Goal: Find contact information: Find contact information

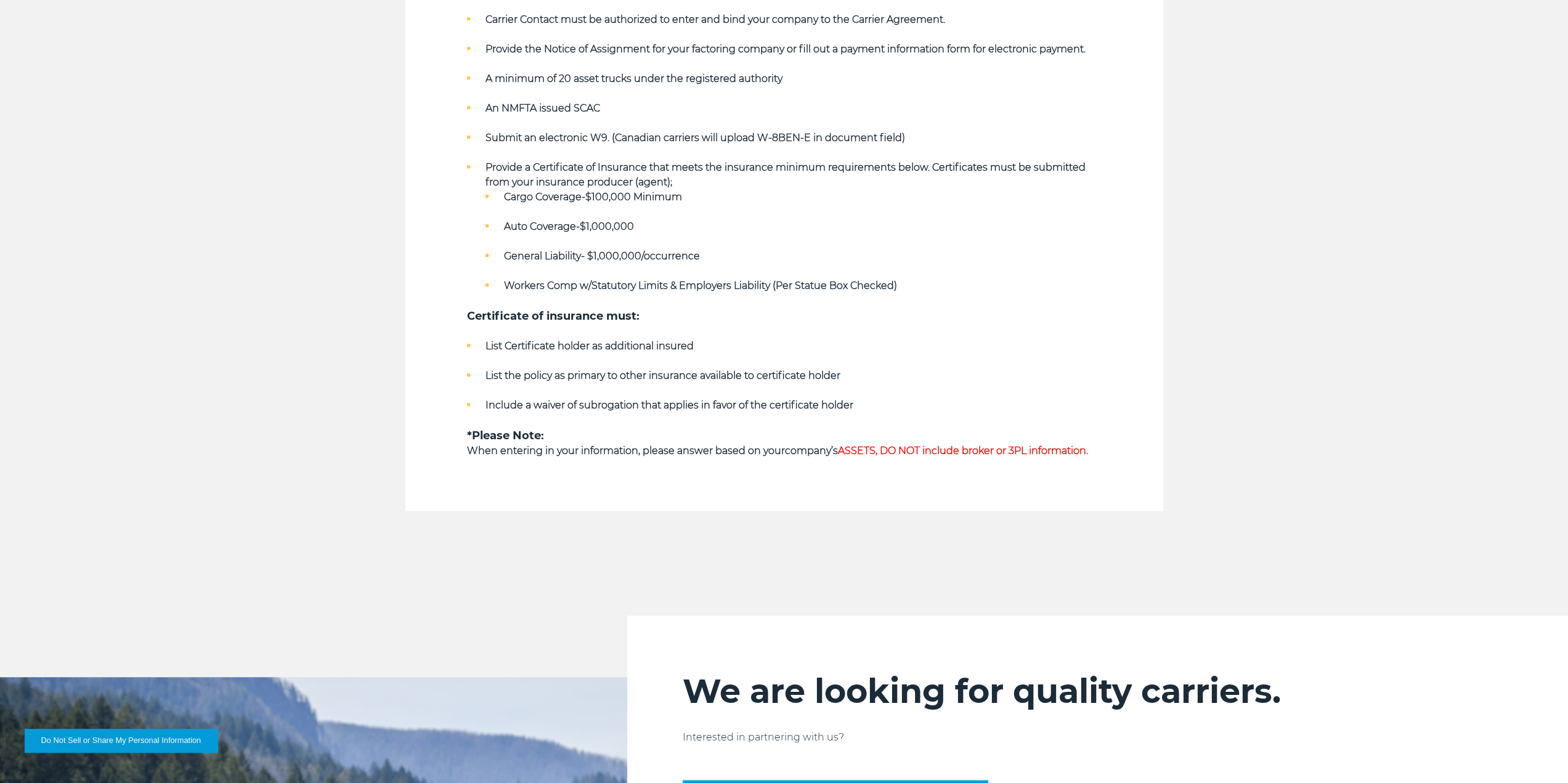
scroll to position [1232, 0]
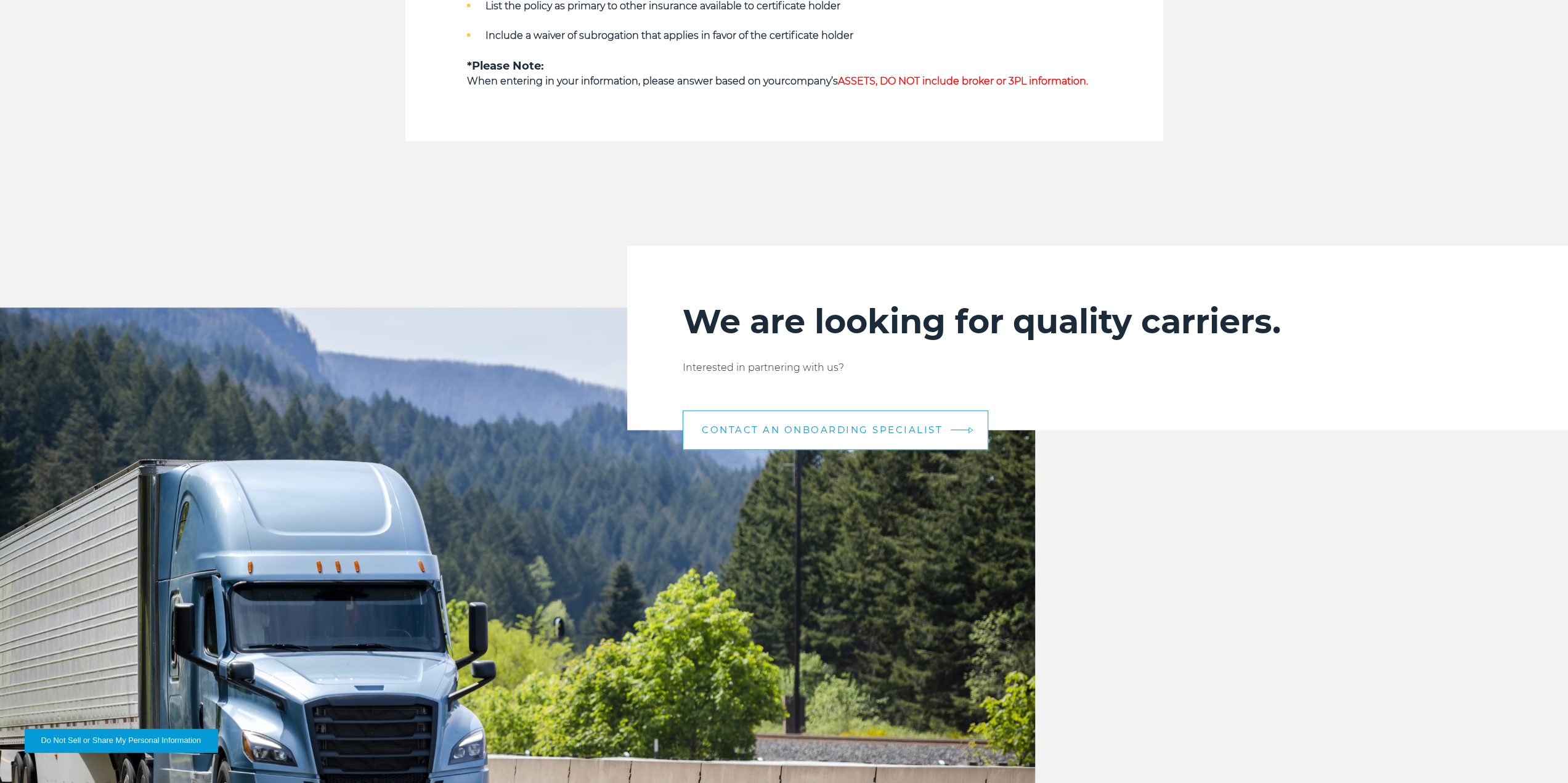
click at [775, 431] on span "CONTACT AN ONBOARDING SPECIALIST" at bounding box center [822, 430] width 241 height 10
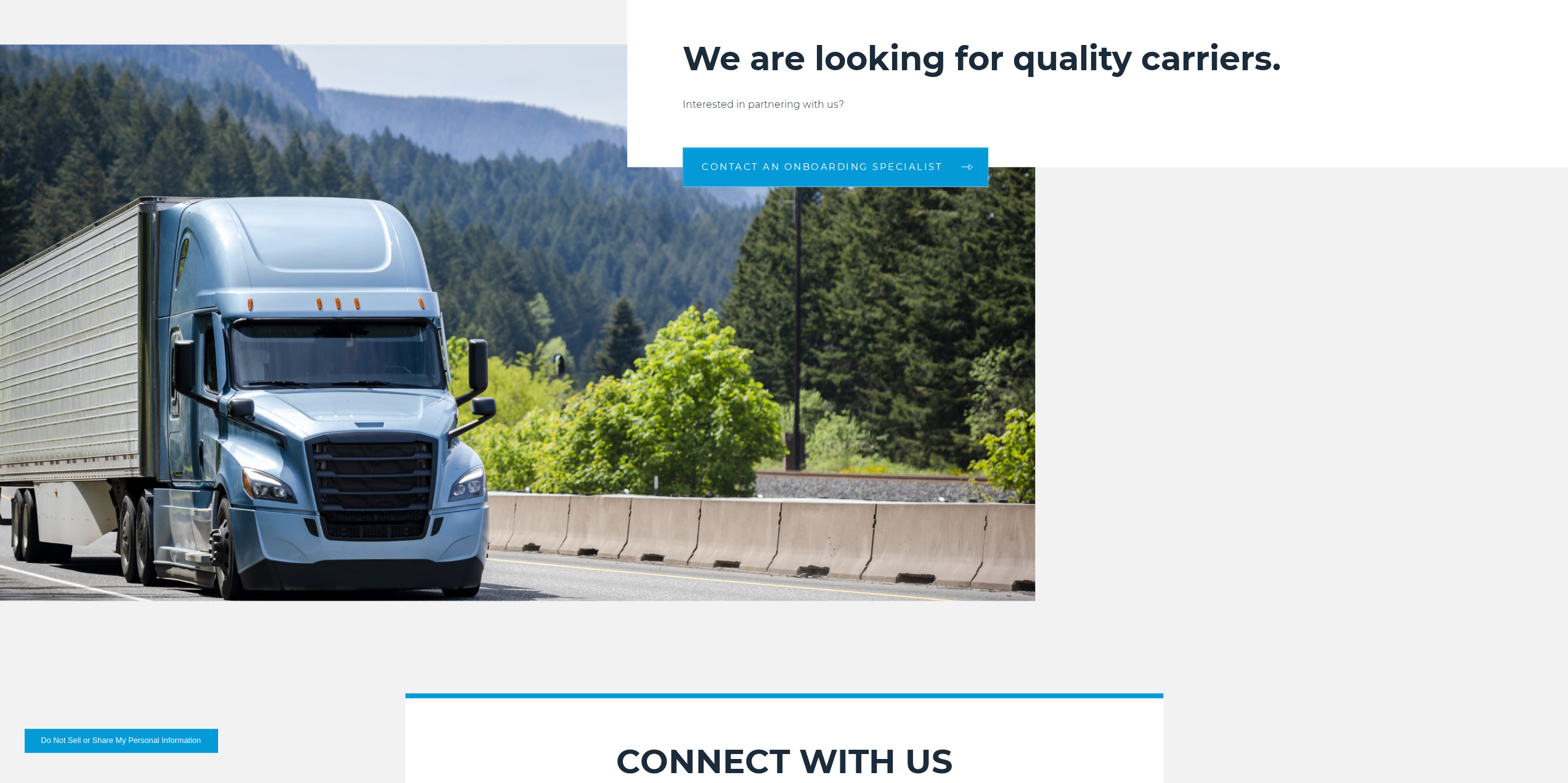
scroll to position [1222, 0]
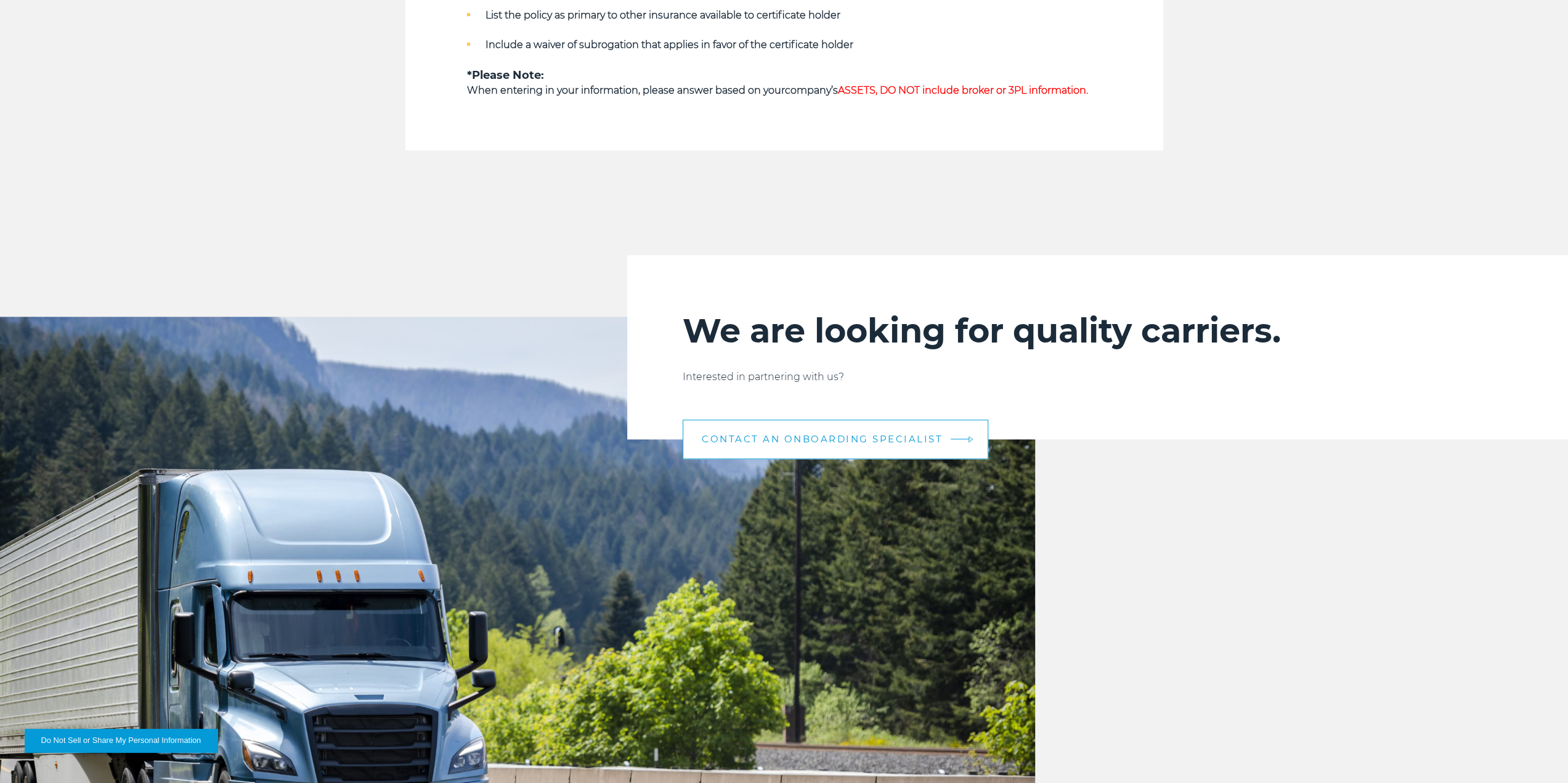
click at [781, 441] on span "CONTACT AN ONBOARDING SPECIALIST" at bounding box center [822, 438] width 241 height 10
click at [814, 435] on span "CONTACT AN ONBOARDING SPECIALIST" at bounding box center [822, 438] width 241 height 10
click at [815, 435] on span "CONTACT AN ONBOARDING SPECIALIST" at bounding box center [822, 438] width 241 height 10
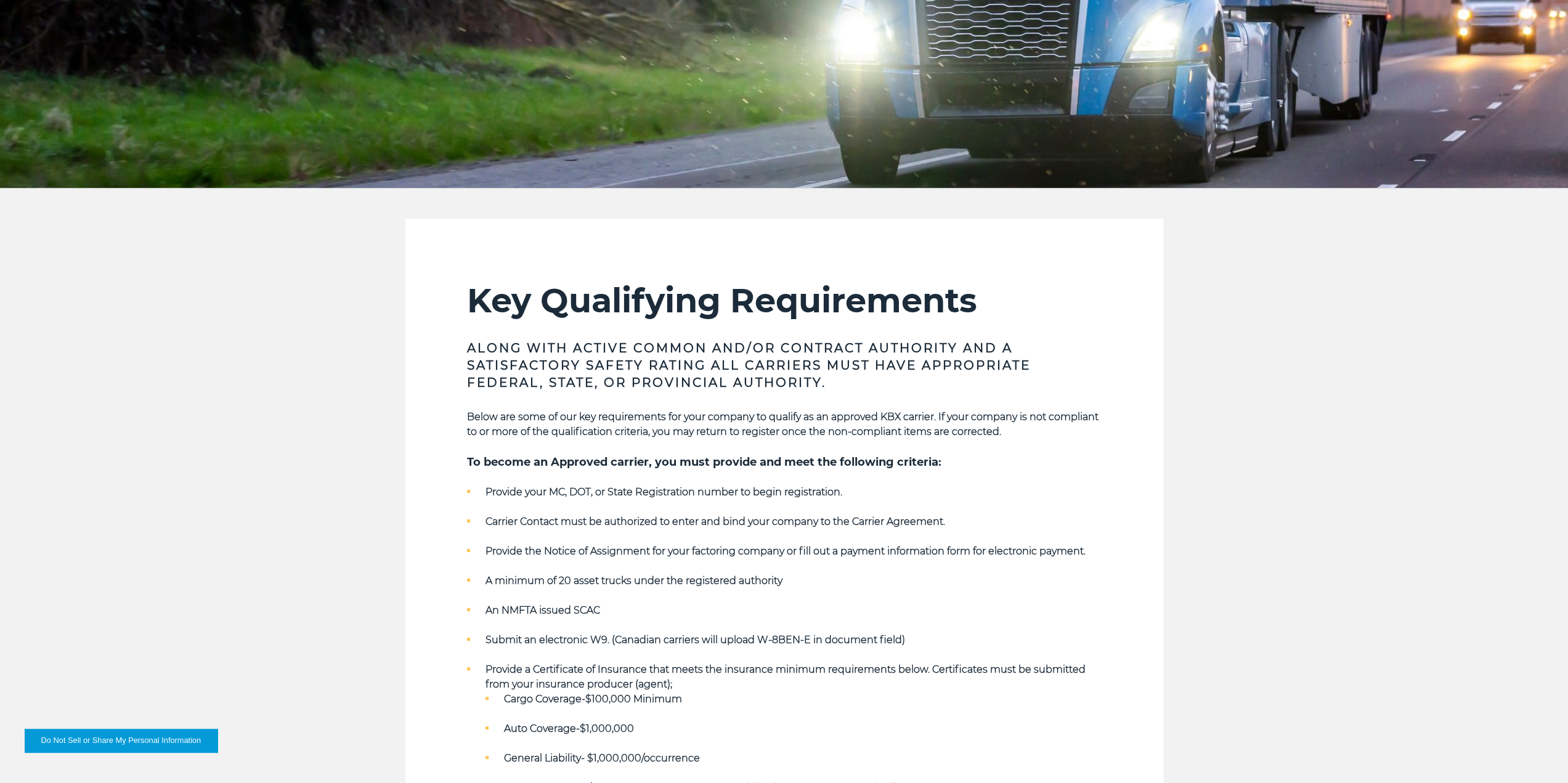
scroll to position [0, 0]
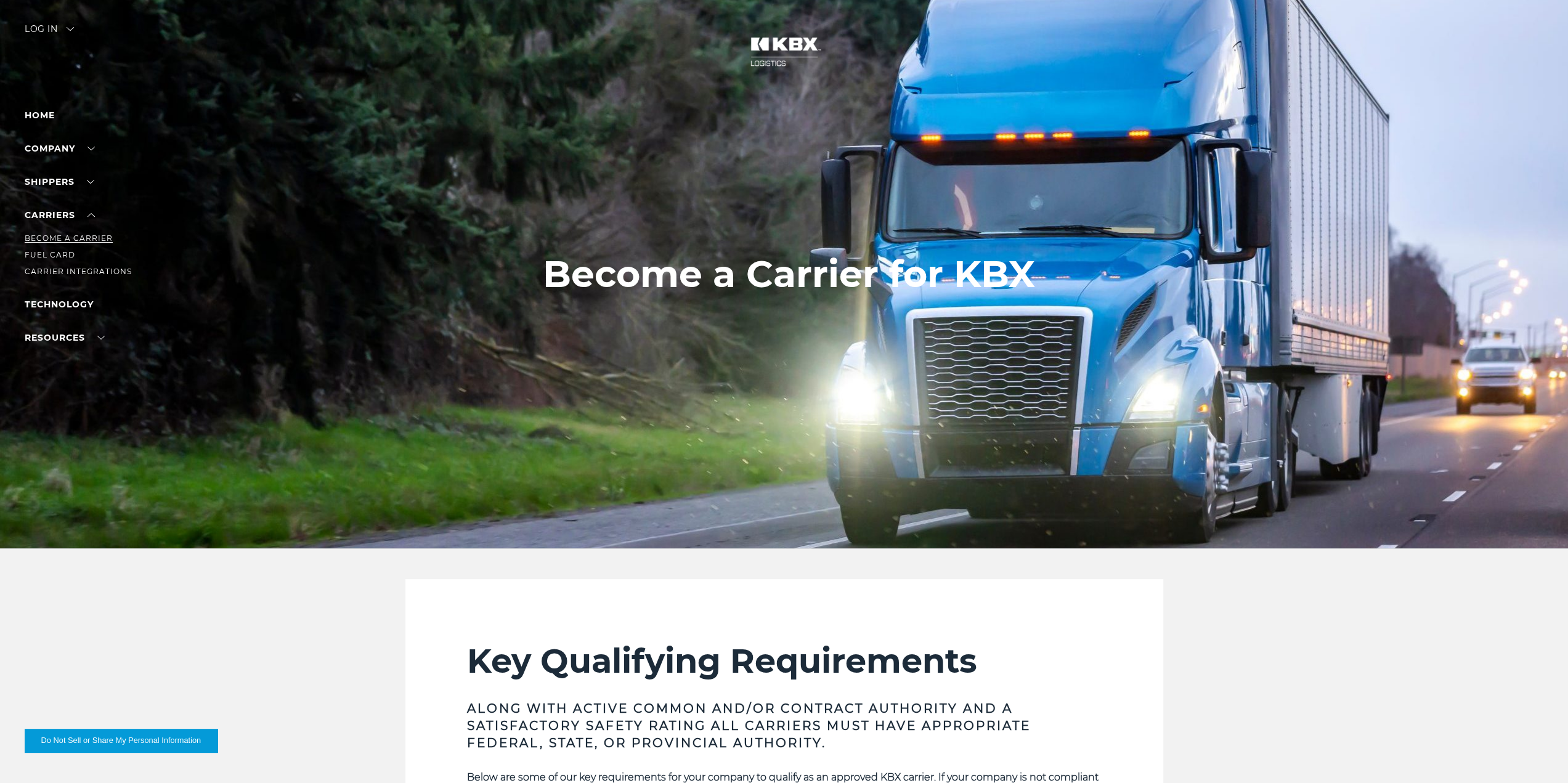
click at [48, 239] on link "Become a Carrier" at bounding box center [69, 238] width 88 height 10
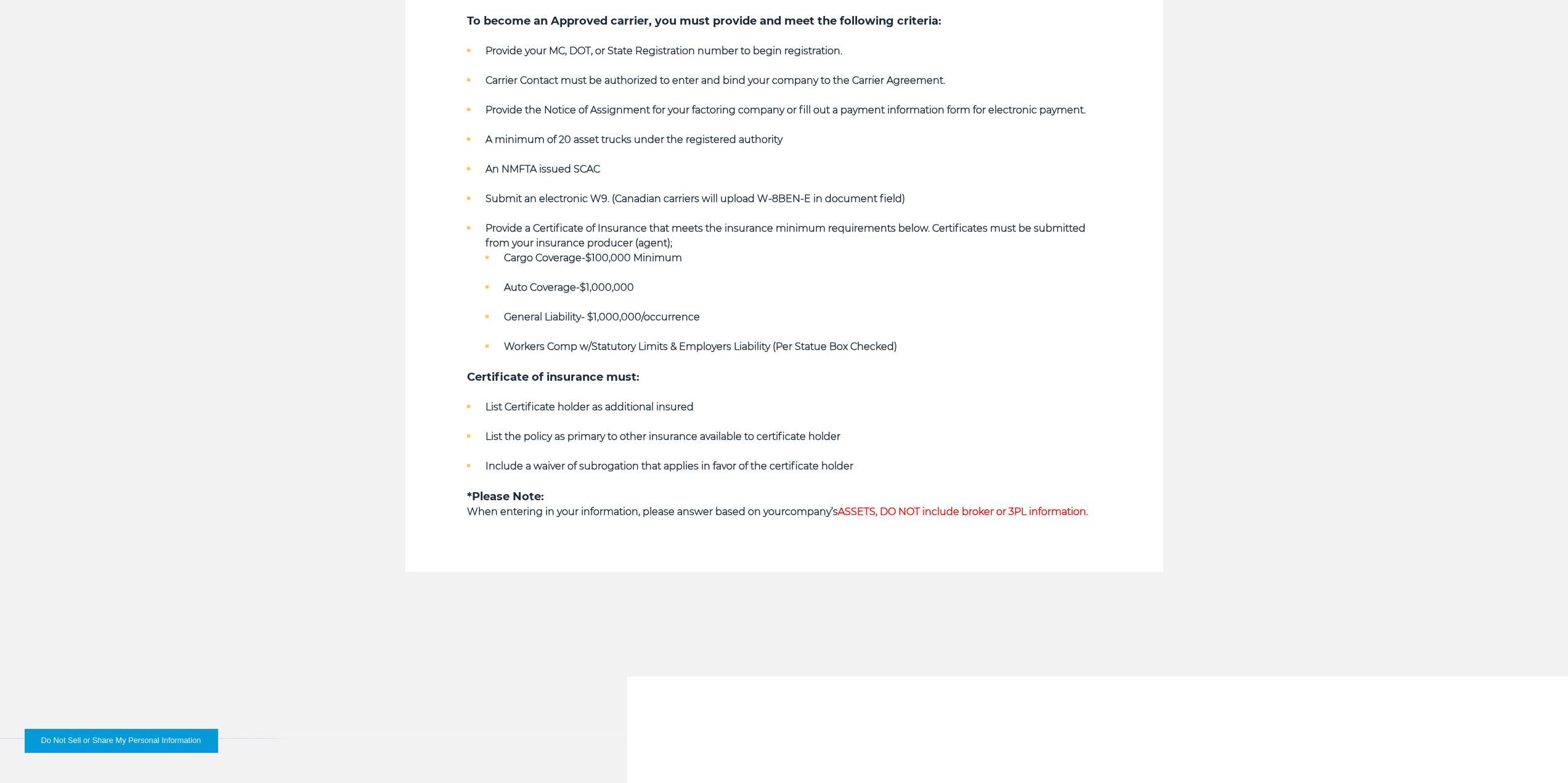
scroll to position [924, 0]
